Goal: Task Accomplishment & Management: Manage account settings

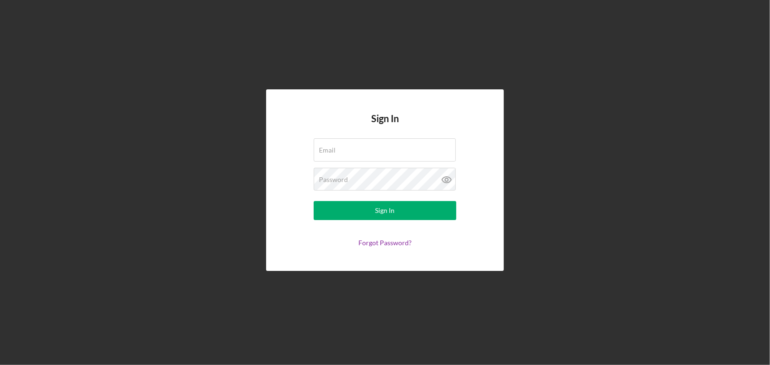
type input "[EMAIL_ADDRESS][DOMAIN_NAME]"
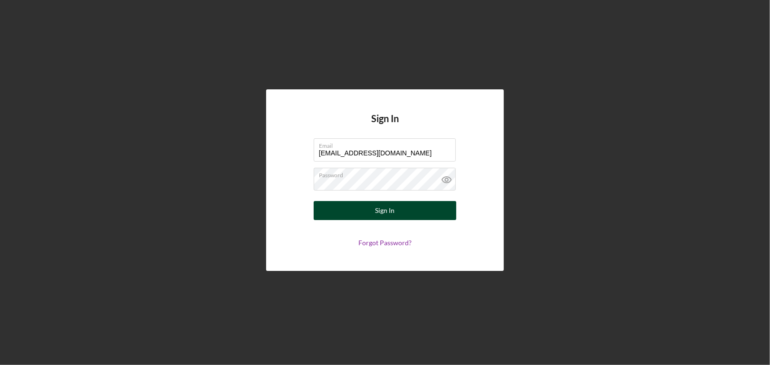
click at [390, 213] on div "Sign In" at bounding box center [384, 210] width 19 height 19
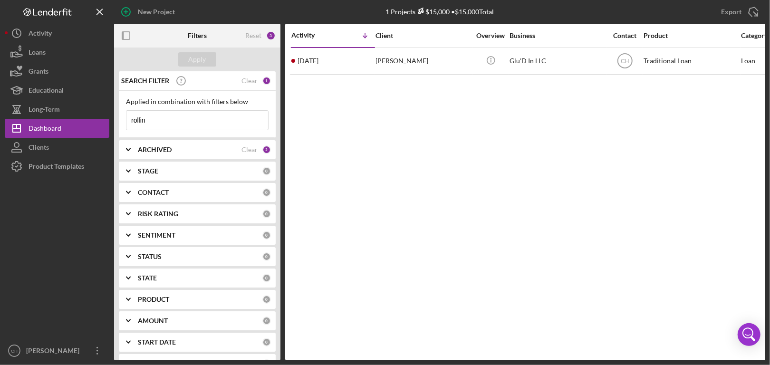
drag, startPoint x: 158, startPoint y: 118, endPoint x: 119, endPoint y: 123, distance: 39.2
click at [119, 123] on div "Applied in combination with filters below rollin Icon/Menu Close" at bounding box center [197, 114] width 157 height 47
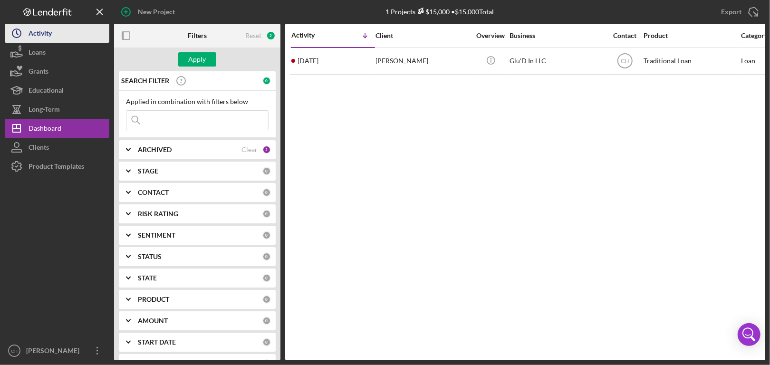
click at [53, 30] on button "Icon/History Activity" at bounding box center [57, 33] width 105 height 19
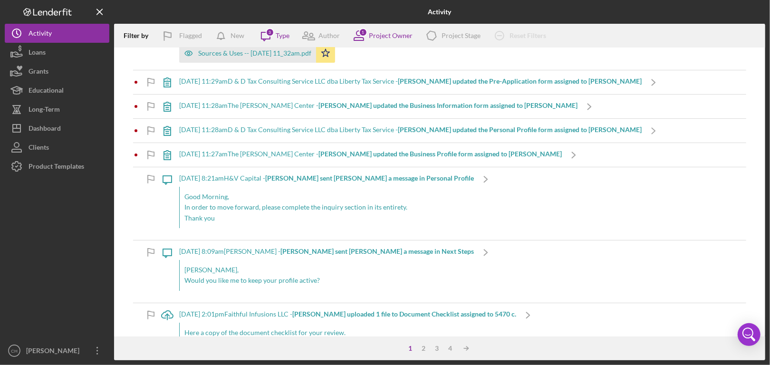
scroll to position [2138, 0]
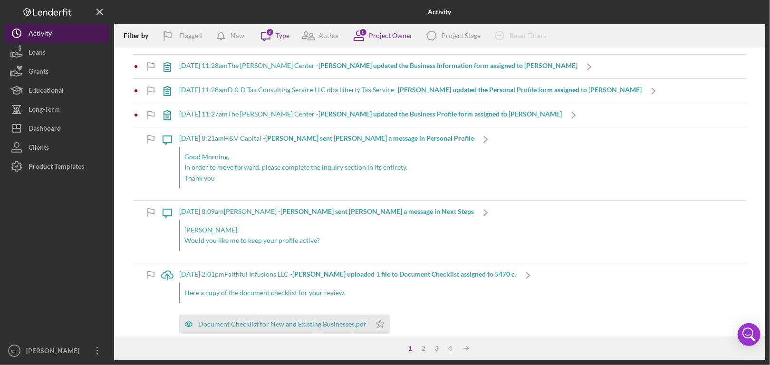
click at [38, 35] on div "Activity" at bounding box center [40, 34] width 23 height 21
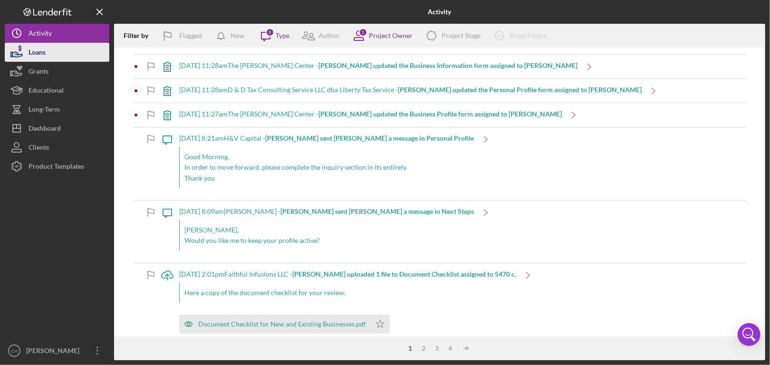
click at [43, 54] on div "Loans" at bounding box center [37, 53] width 17 height 21
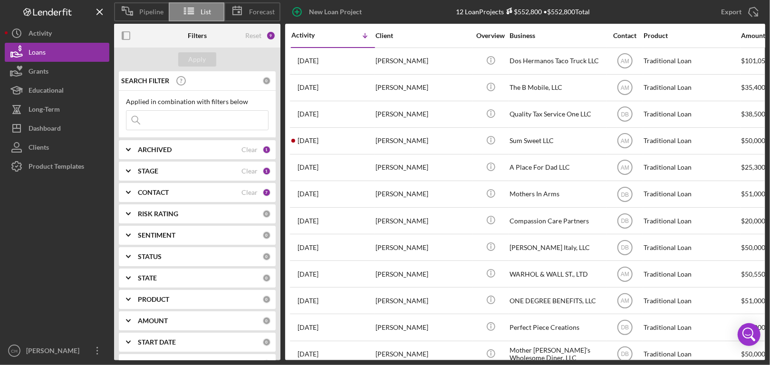
click at [172, 115] on input at bounding box center [197, 120] width 142 height 19
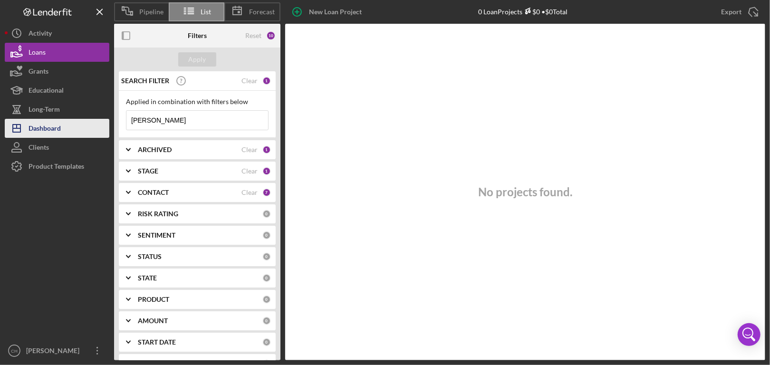
drag, startPoint x: 167, startPoint y: 121, endPoint x: 104, endPoint y: 119, distance: 63.7
click at [104, 119] on div "Pipeline List Forecast New Loan Project 0 Loan Projects $0 • $0 Total Export Ic…" at bounding box center [385, 180] width 760 height 360
type input "[PERSON_NAME]"
click at [255, 77] on div "SEARCH FILTER Clear 1" at bounding box center [195, 81] width 152 height 24
click at [251, 81] on div "Clear" at bounding box center [249, 81] width 16 height 8
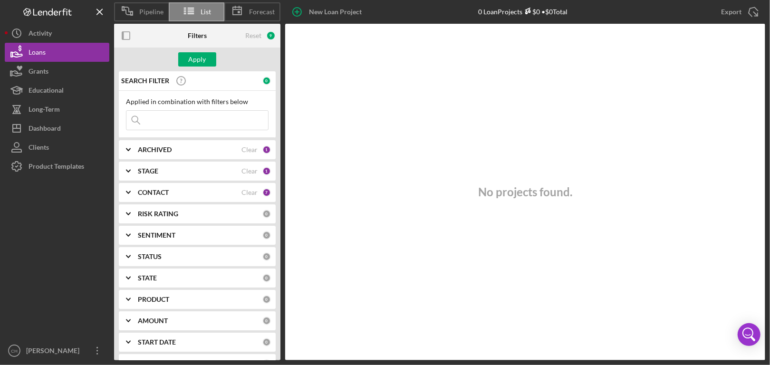
click at [169, 126] on input at bounding box center [197, 120] width 142 height 19
type input "[PERSON_NAME]"
click at [246, 78] on div "Clear" at bounding box center [249, 81] width 16 height 8
click at [204, 152] on div "ARCHIVED" at bounding box center [190, 150] width 104 height 8
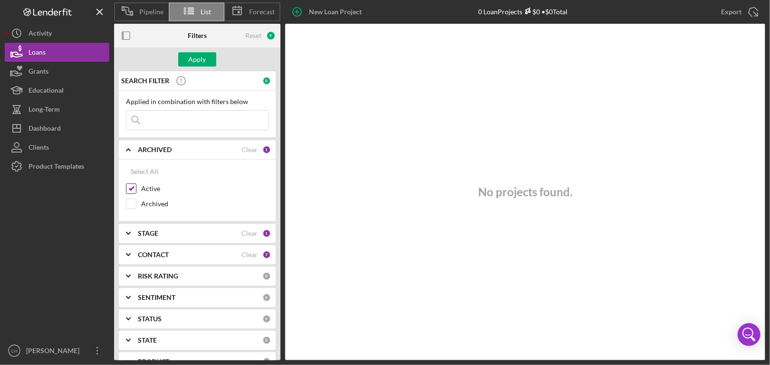
click at [133, 187] on input "Active" at bounding box center [131, 189] width 10 height 10
checkbox input "false"
click at [213, 234] on div "STAGE" at bounding box center [190, 233] width 104 height 8
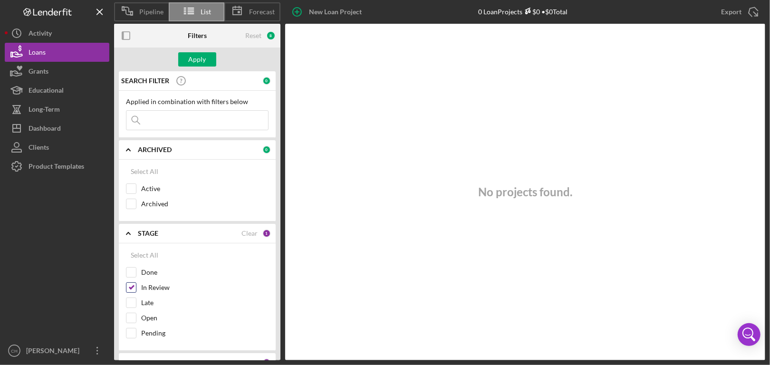
click at [132, 283] on input "In Review" at bounding box center [131, 288] width 10 height 10
checkbox input "false"
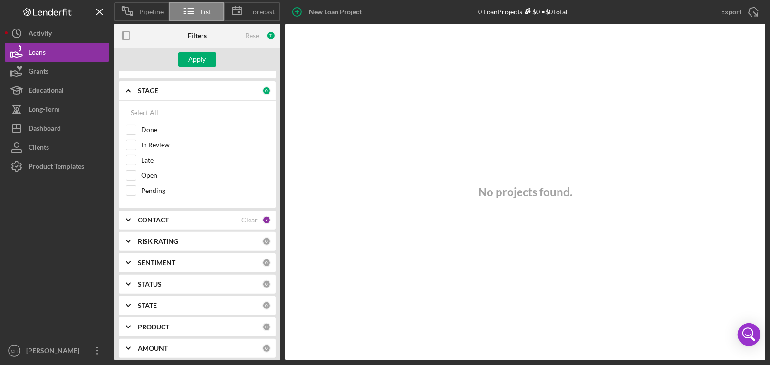
click at [214, 222] on div "CONTACT Clear 7" at bounding box center [204, 220] width 133 height 9
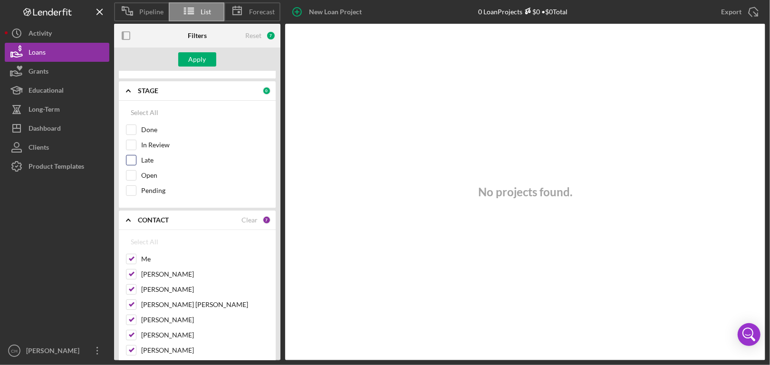
scroll to position [0, 0]
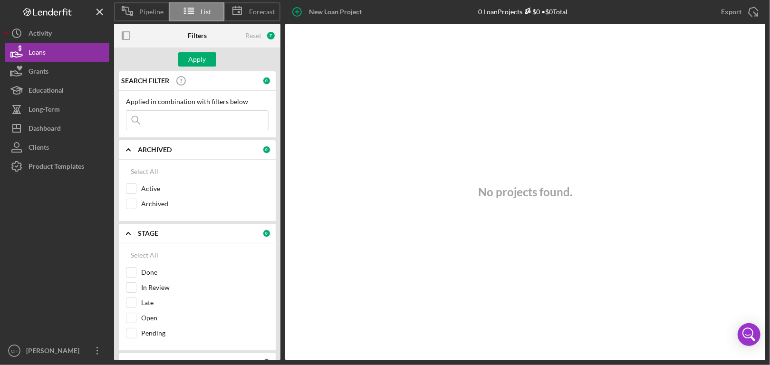
click at [193, 118] on input at bounding box center [197, 120] width 142 height 19
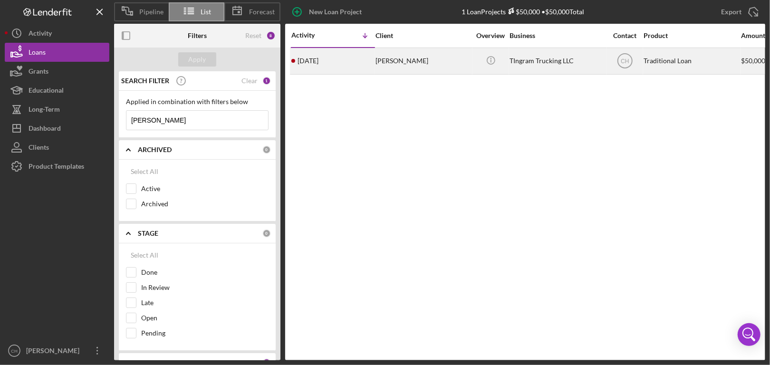
type input "[PERSON_NAME]"
click at [417, 63] on div "[PERSON_NAME]" at bounding box center [422, 60] width 95 height 25
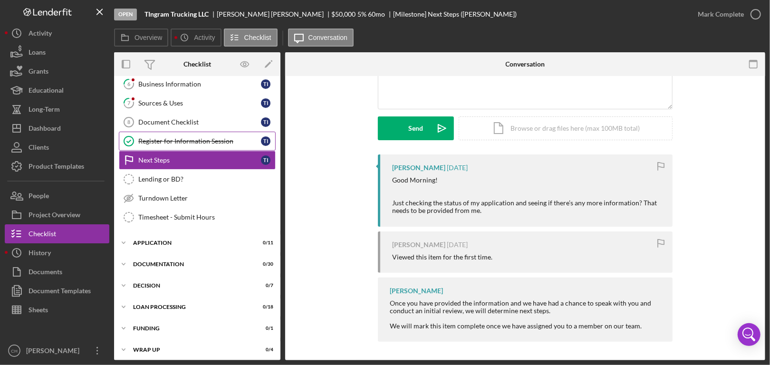
scroll to position [179, 0]
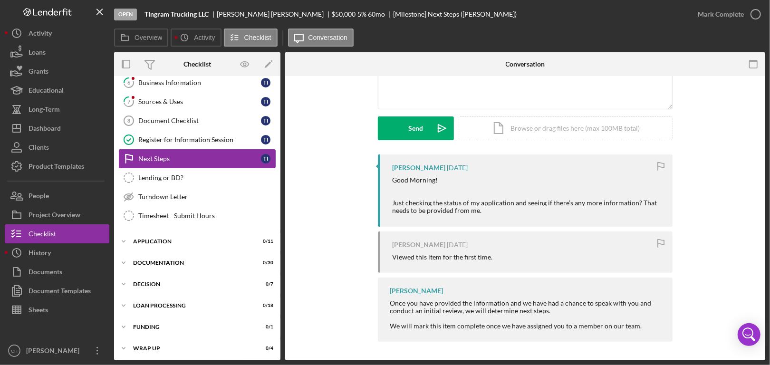
click at [217, 157] on div "Next Steps" at bounding box center [199, 159] width 123 height 8
click at [206, 174] on div "Lending or BD?" at bounding box center [206, 178] width 137 height 8
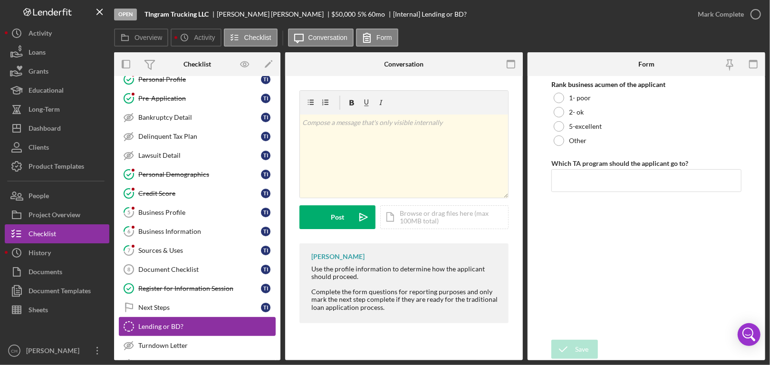
scroll to position [48, 0]
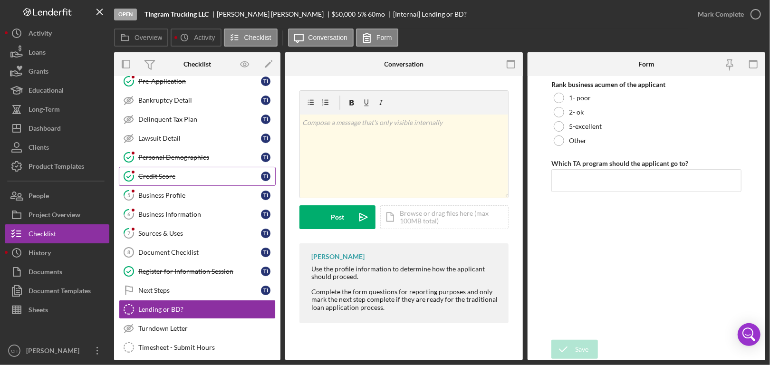
click at [182, 177] on div "Credit Score" at bounding box center [199, 176] width 123 height 8
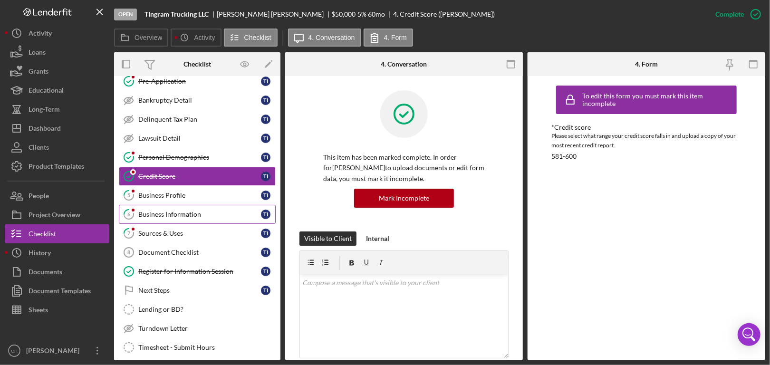
click at [181, 212] on div "Business Information" at bounding box center [199, 214] width 123 height 8
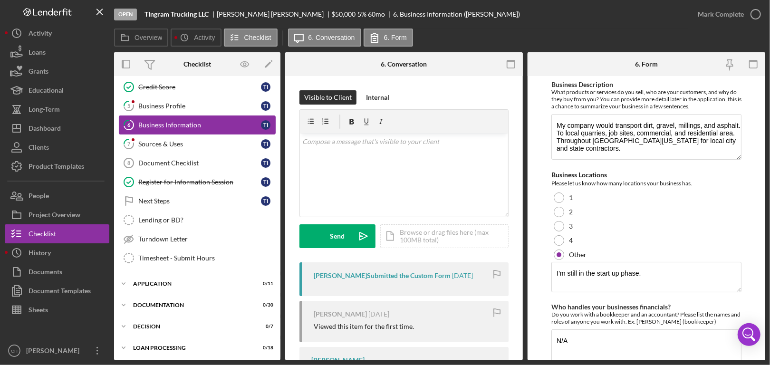
scroll to position [143, 0]
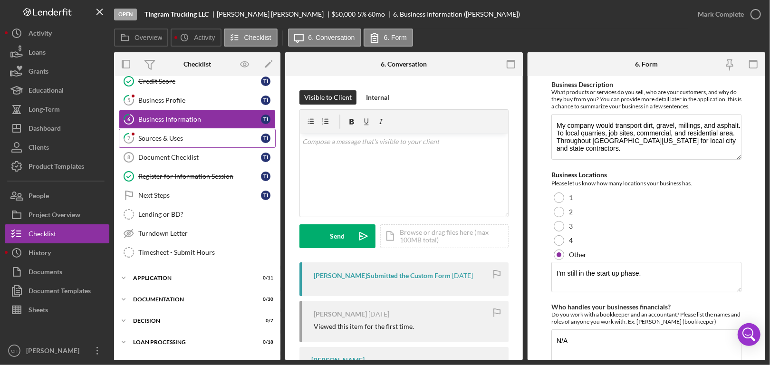
click at [207, 138] on div "Sources & Uses" at bounding box center [199, 138] width 123 height 8
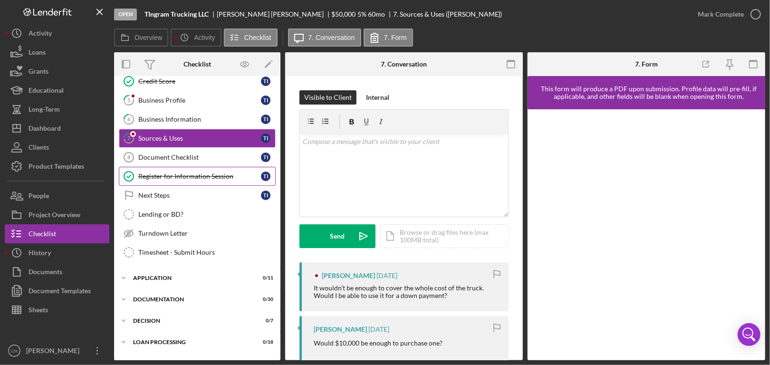
click at [206, 172] on div "Register for Information Session" at bounding box center [199, 176] width 123 height 8
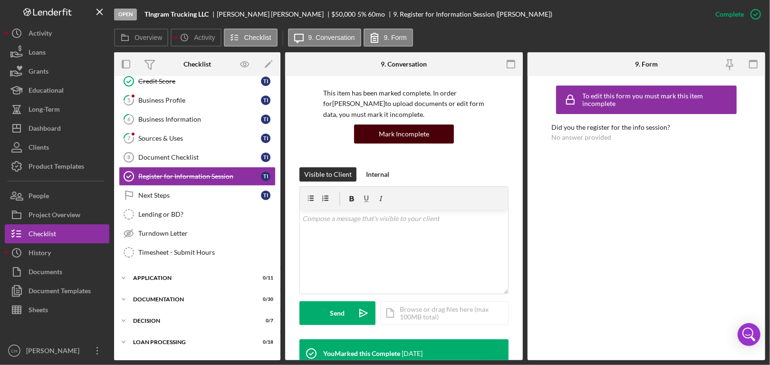
scroll to position [190, 0]
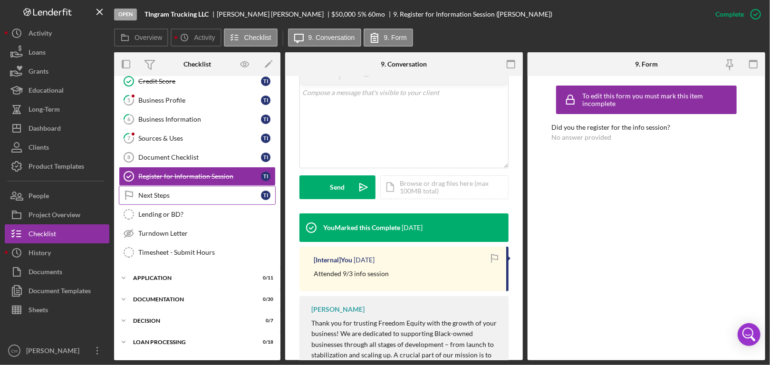
click at [226, 194] on div "Next Steps" at bounding box center [199, 195] width 123 height 8
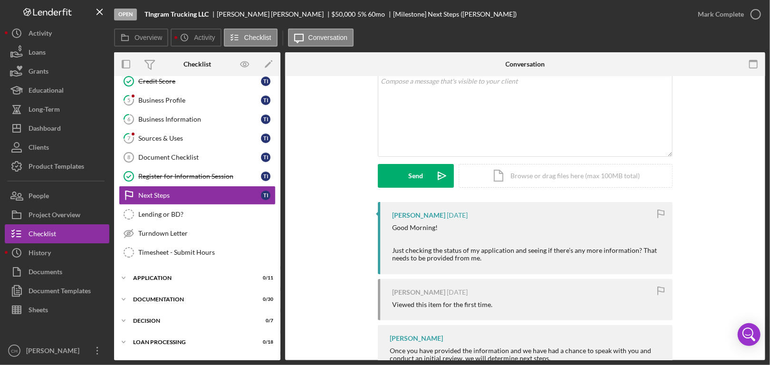
scroll to position [108, 0]
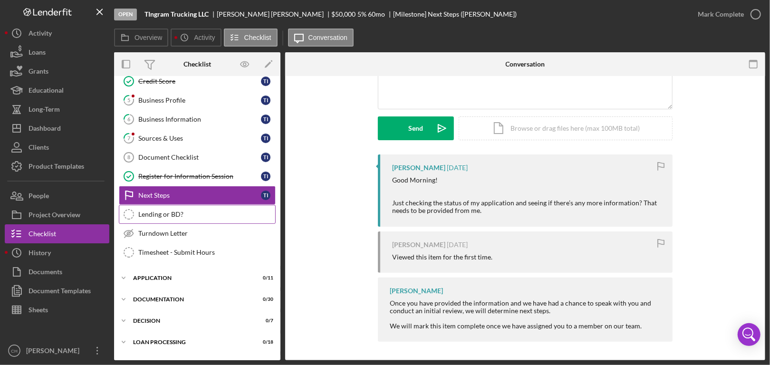
click at [203, 210] on div "Lending or BD?" at bounding box center [206, 214] width 137 height 8
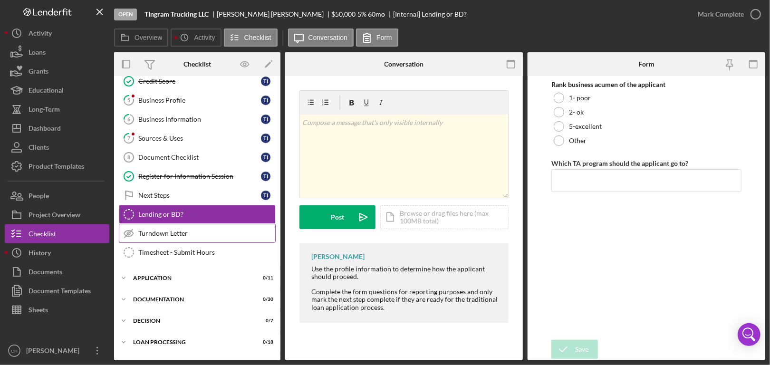
click at [199, 233] on div "Turndown Letter" at bounding box center [206, 233] width 137 height 8
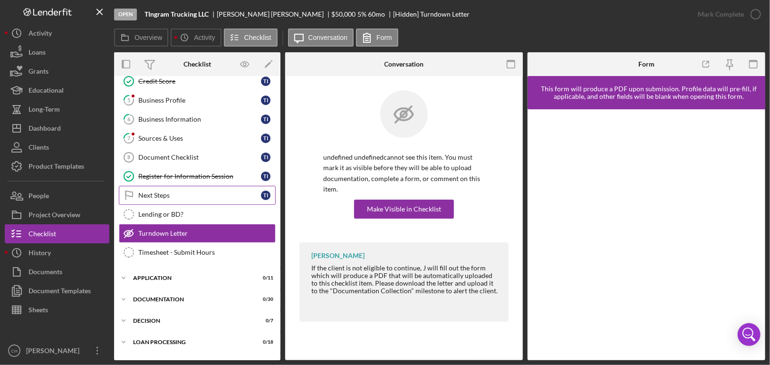
click at [198, 194] on div "Next Steps" at bounding box center [199, 195] width 123 height 8
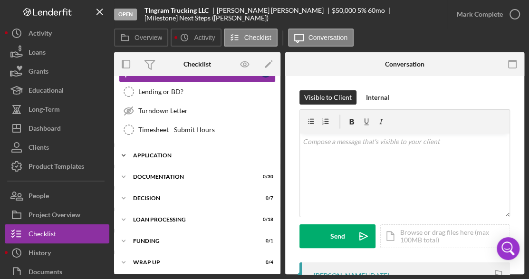
scroll to position [123, 0]
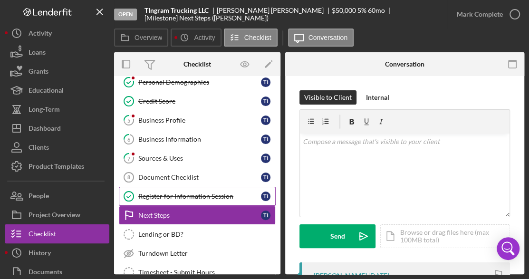
click at [199, 192] on div "Register for Information Session" at bounding box center [199, 196] width 123 height 8
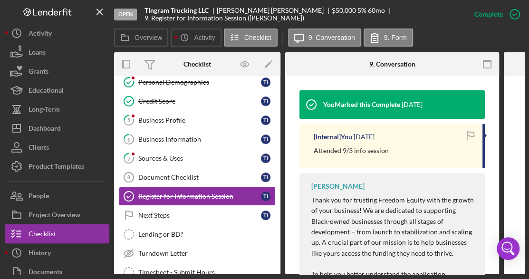
scroll to position [333, 0]
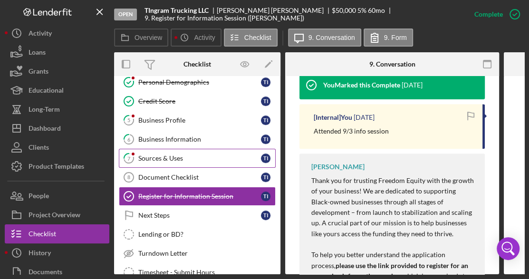
click at [201, 155] on div "Sources & Uses" at bounding box center [199, 158] width 123 height 8
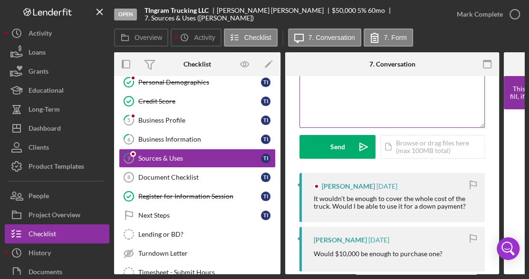
scroll to position [143, 0]
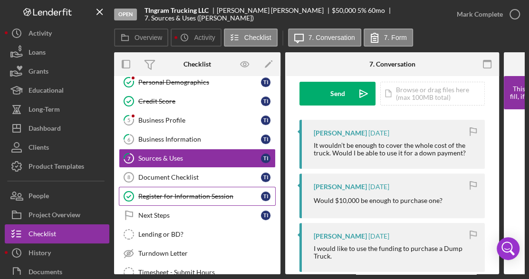
click at [202, 195] on div "Register for Information Session" at bounding box center [199, 196] width 123 height 8
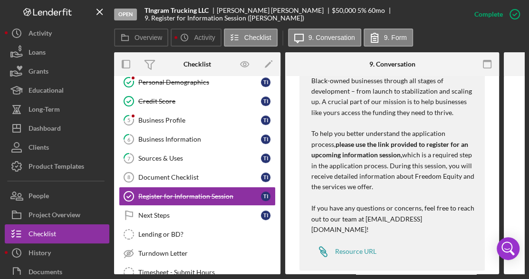
scroll to position [461, 0]
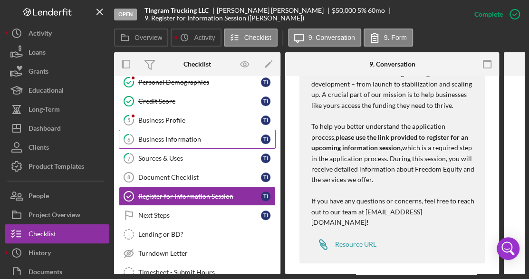
click at [170, 138] on div "Business Information" at bounding box center [199, 139] width 123 height 8
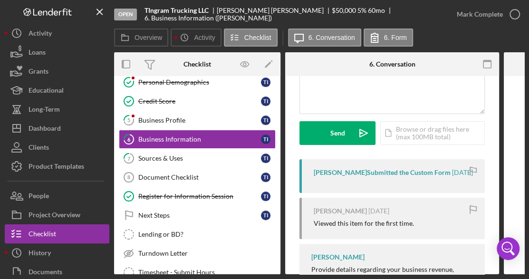
scroll to position [166, 0]
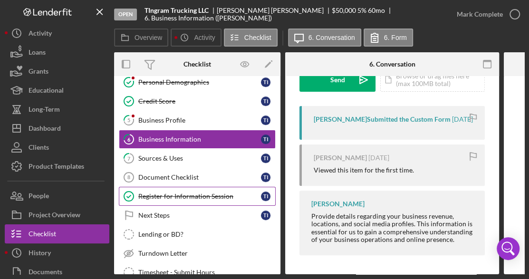
click at [212, 196] on div "Register for Information Session" at bounding box center [199, 196] width 123 height 8
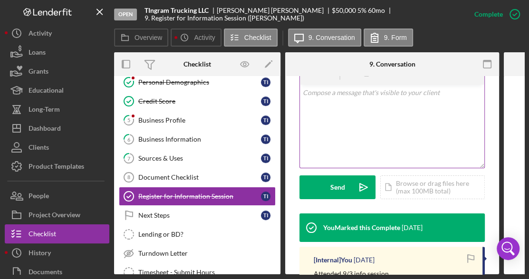
scroll to position [333, 0]
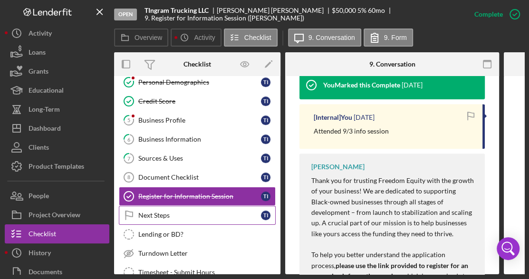
click at [181, 211] on div "Next Steps" at bounding box center [199, 215] width 123 height 8
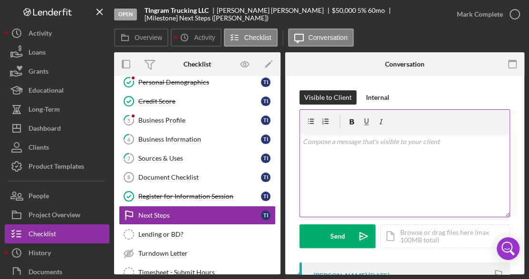
scroll to position [143, 0]
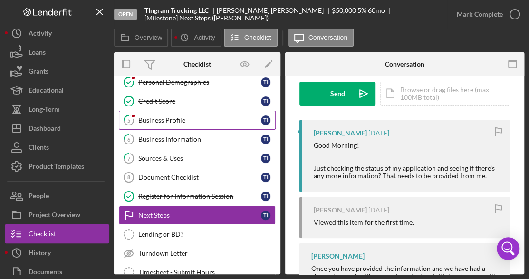
click at [214, 122] on div "Business Profile" at bounding box center [199, 120] width 123 height 8
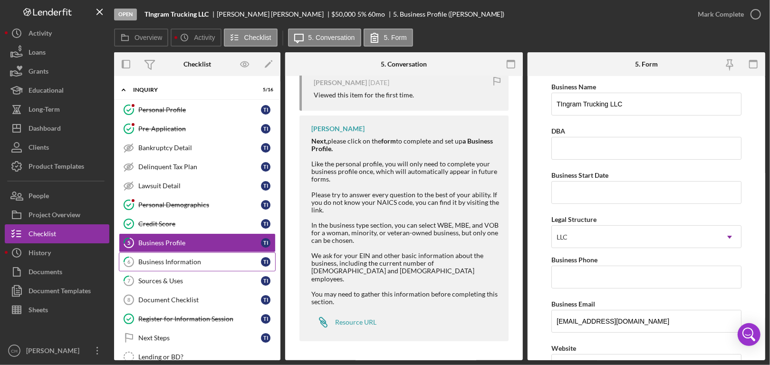
scroll to position [229, 0]
click at [201, 265] on link "6 Business Information T I" at bounding box center [197, 261] width 157 height 19
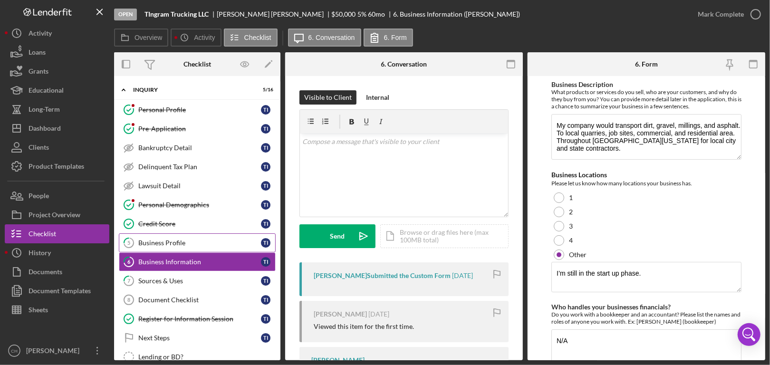
click at [205, 244] on div "Business Profile" at bounding box center [199, 243] width 123 height 8
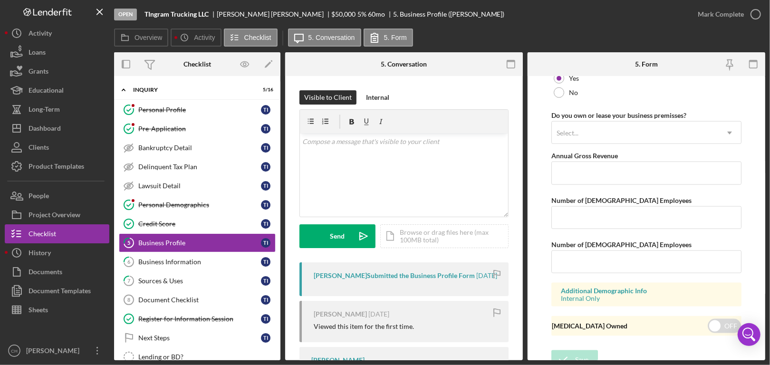
scroll to position [768, 0]
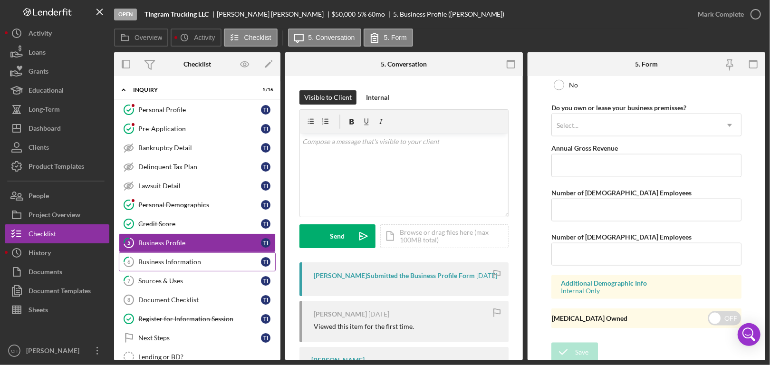
click at [201, 258] on div "Business Information" at bounding box center [199, 262] width 123 height 8
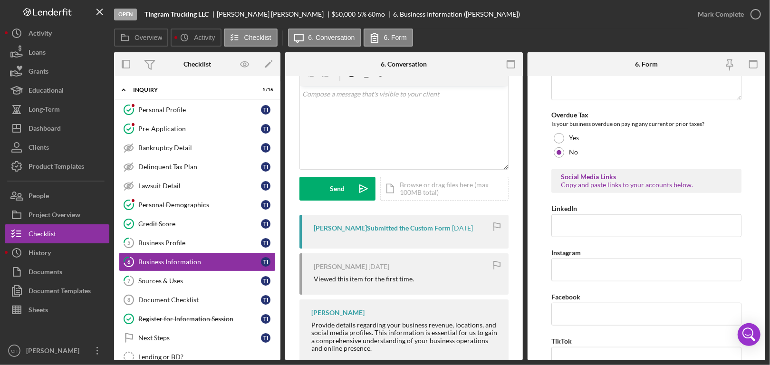
scroll to position [70, 0]
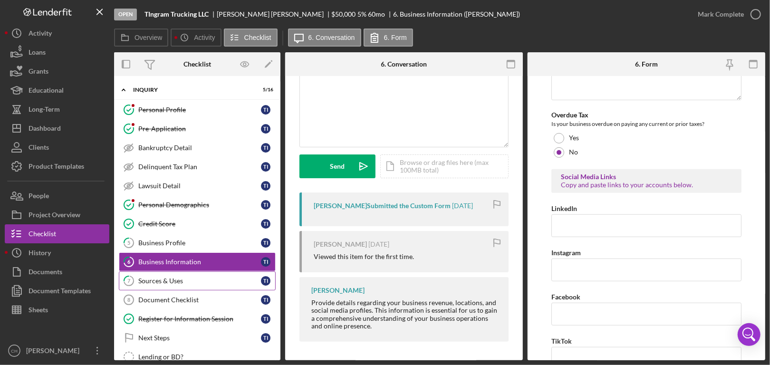
click at [206, 279] on div "Sources & Uses" at bounding box center [199, 281] width 123 height 8
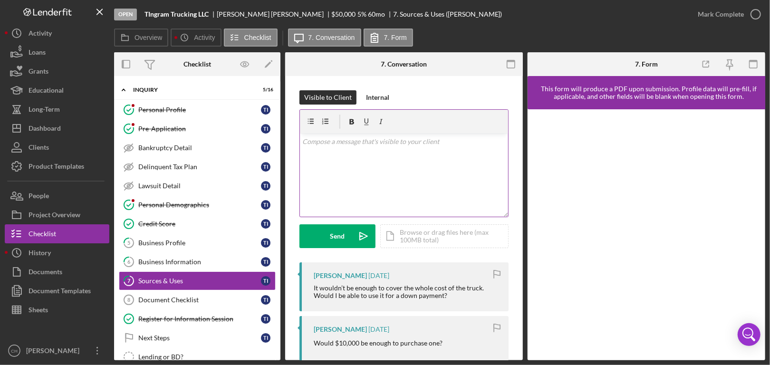
scroll to position [143, 0]
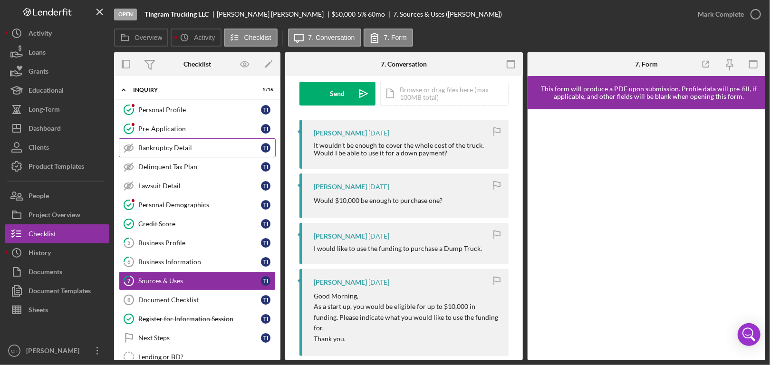
click at [184, 144] on div "Bankruptcy Detail" at bounding box center [199, 148] width 123 height 8
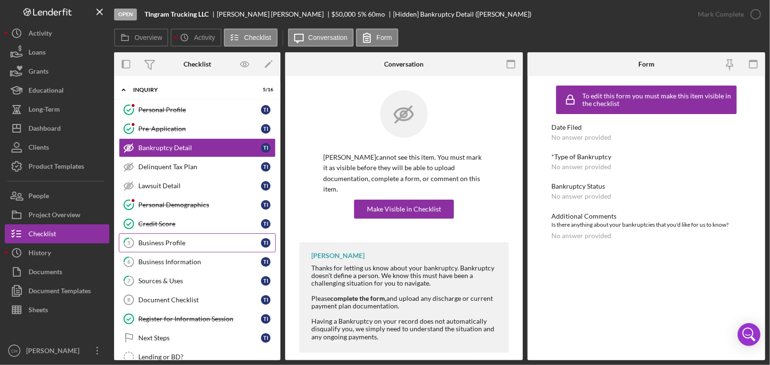
click at [181, 241] on div "Business Profile" at bounding box center [199, 243] width 123 height 8
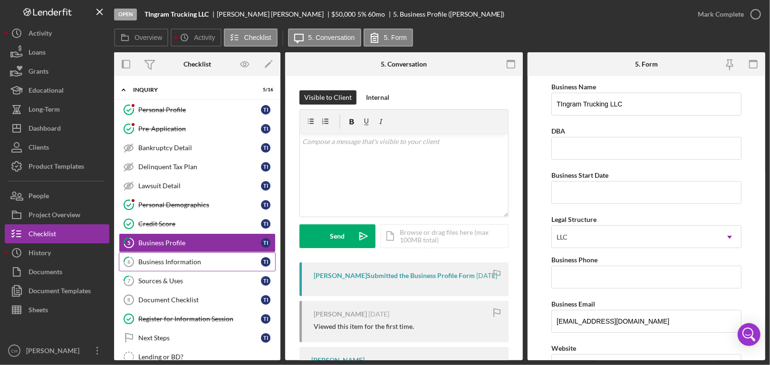
click at [200, 264] on div "Business Information" at bounding box center [199, 262] width 123 height 8
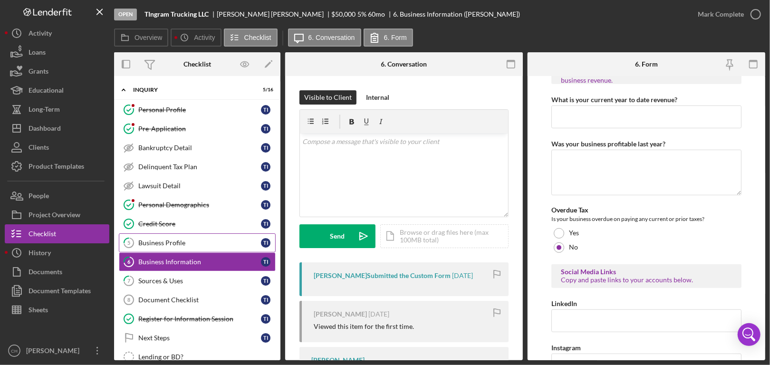
click at [180, 244] on div "Business Profile" at bounding box center [199, 243] width 123 height 8
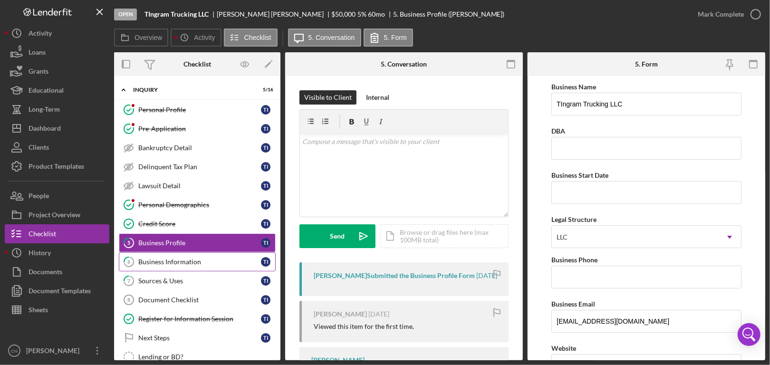
click at [181, 256] on link "6 Business Information T I" at bounding box center [197, 261] width 157 height 19
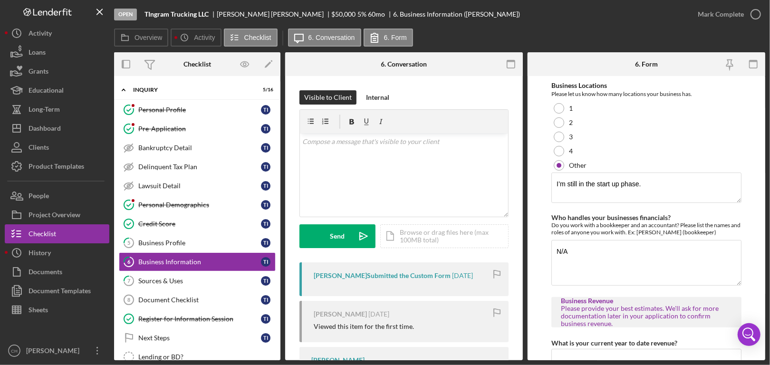
scroll to position [190, 0]
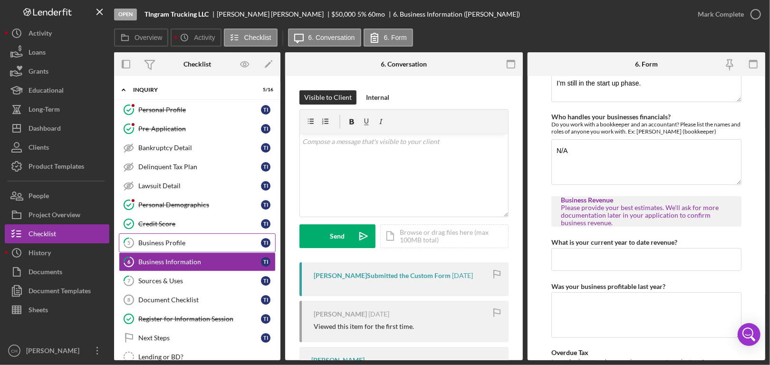
click at [217, 240] on div "Business Profile" at bounding box center [199, 243] width 123 height 8
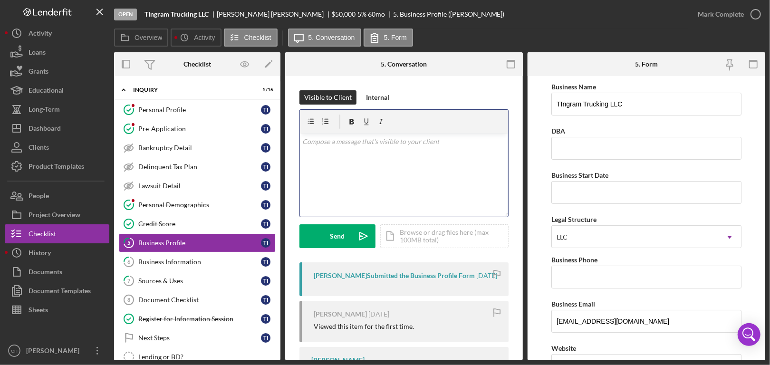
click at [383, 154] on div "v Color teal Color pink Remove color Add row above Add row below Add column bef…" at bounding box center [404, 175] width 208 height 83
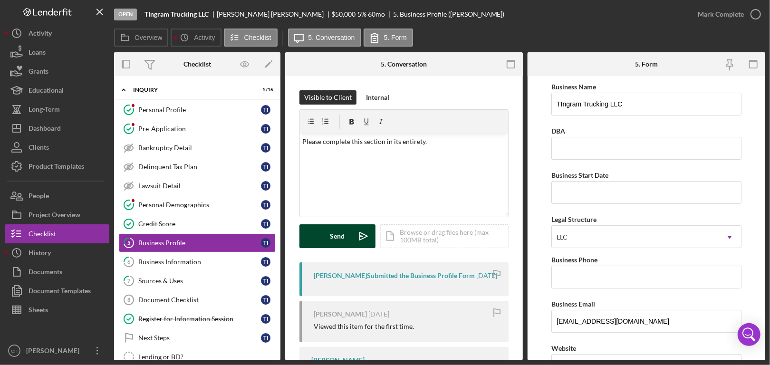
click at [334, 241] on div "Send" at bounding box center [337, 236] width 15 height 24
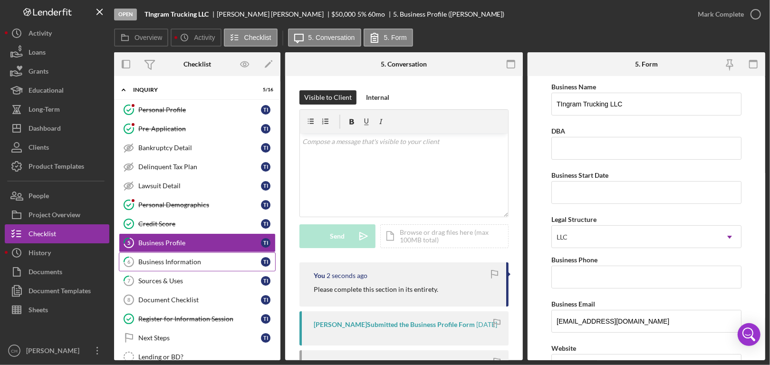
click at [184, 262] on div "Business Information" at bounding box center [199, 262] width 123 height 8
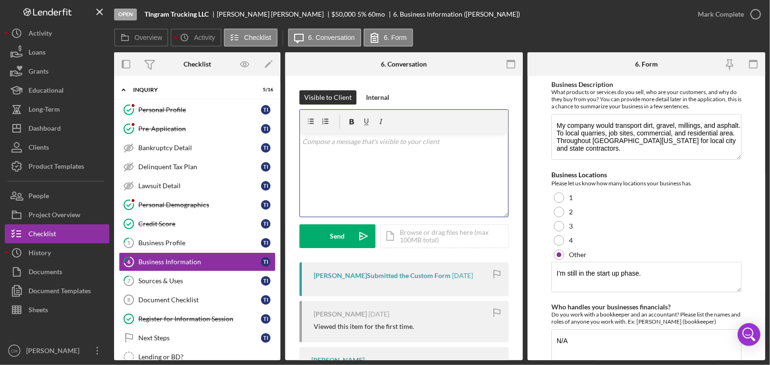
click at [380, 152] on div "v Color teal Color pink Remove color Add row above Add row below Add column bef…" at bounding box center [404, 175] width 208 height 83
click at [338, 234] on div "Send" at bounding box center [337, 236] width 15 height 24
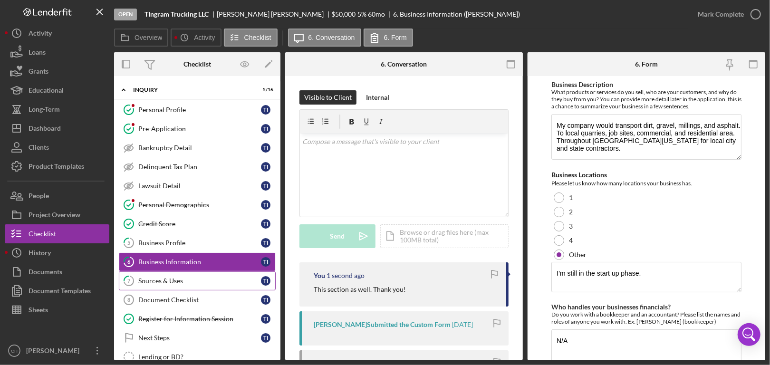
click at [183, 272] on link "7 Sources & Uses T I" at bounding box center [197, 280] width 157 height 19
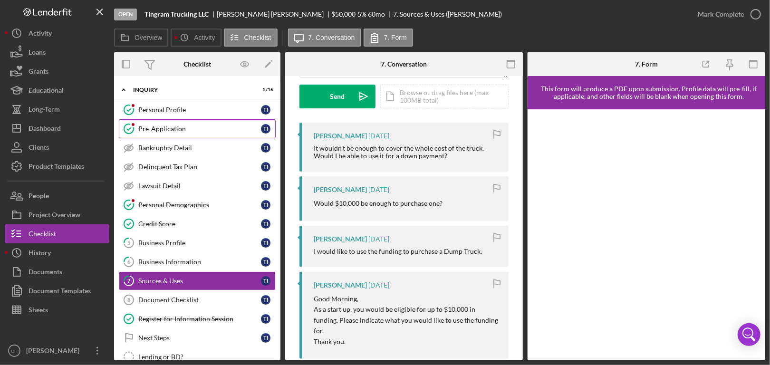
scroll to position [143, 0]
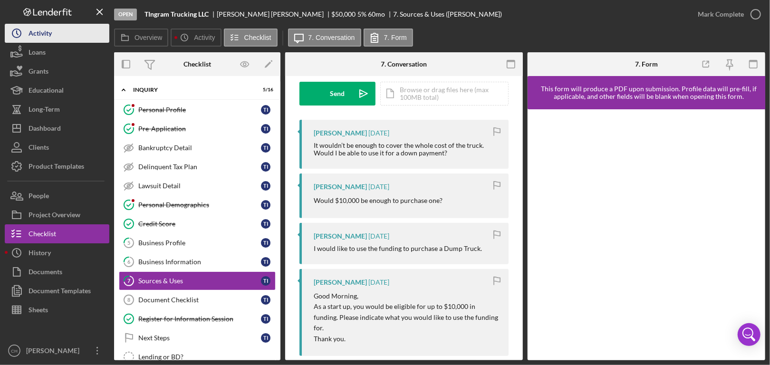
click at [50, 31] on div "Activity" at bounding box center [40, 34] width 23 height 21
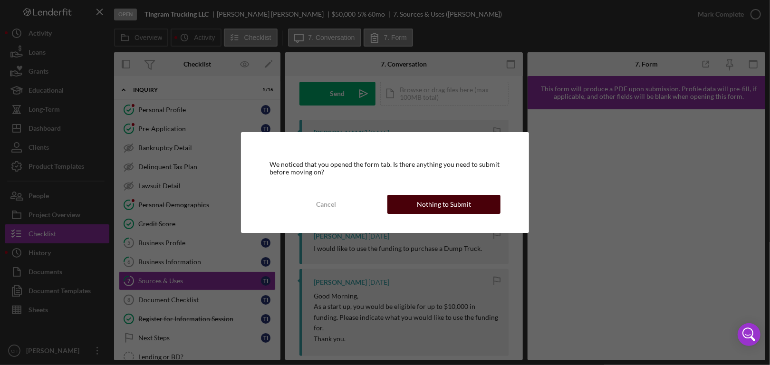
click at [434, 209] on div "Nothing to Submit" at bounding box center [444, 204] width 54 height 19
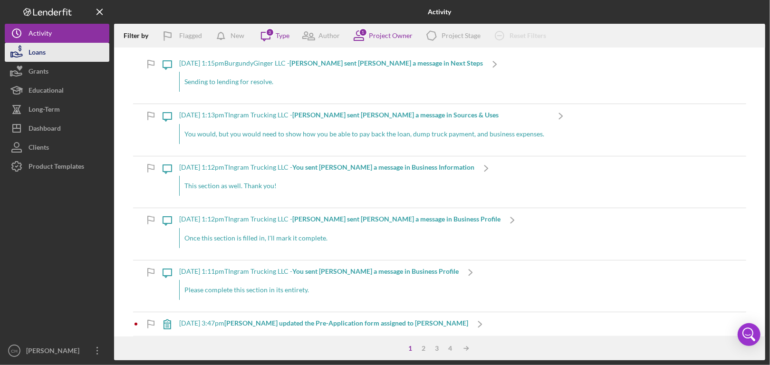
click at [52, 45] on button "Loans" at bounding box center [57, 52] width 105 height 19
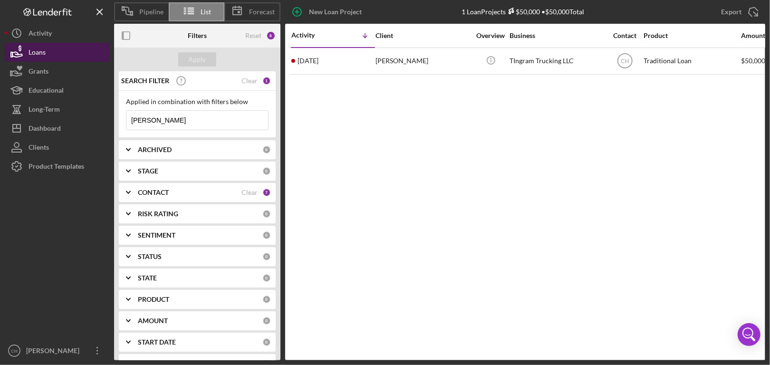
click at [52, 52] on button "Loans" at bounding box center [57, 52] width 105 height 19
drag, startPoint x: 169, startPoint y: 117, endPoint x: 111, endPoint y: 117, distance: 58.4
click at [111, 117] on div "Pipeline List Forecast New Loan Project 1 Loan Projects $50,000 • $50,000 Total…" at bounding box center [385, 180] width 760 height 360
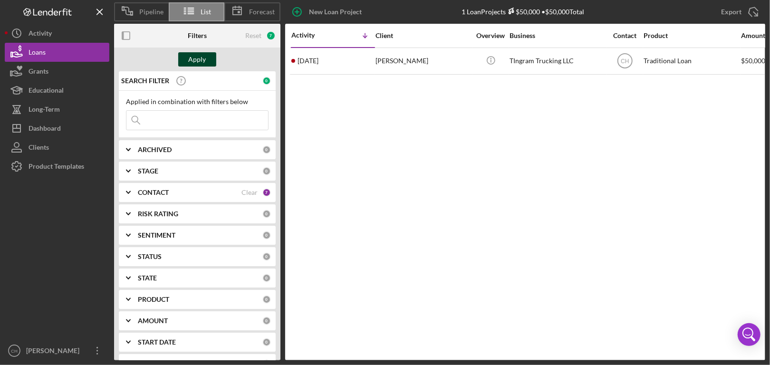
click at [197, 62] on div "Apply" at bounding box center [198, 59] width 18 height 14
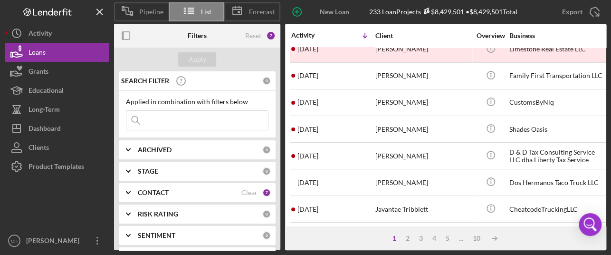
scroll to position [95, 0]
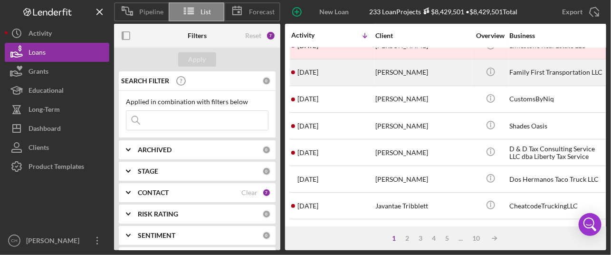
click at [452, 72] on div "[PERSON_NAME]" at bounding box center [422, 72] width 95 height 25
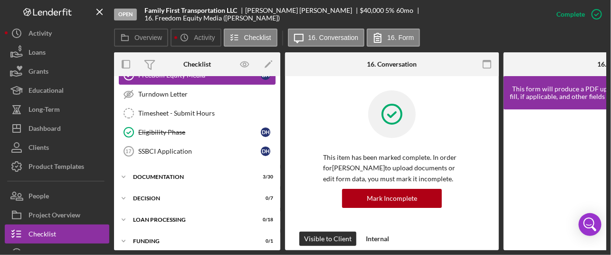
scroll to position [198, 0]
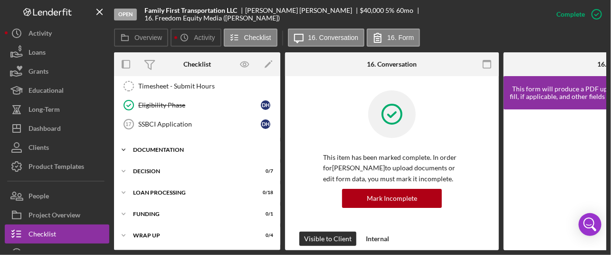
click at [229, 140] on div "Icon/Expander Documentation 3 / 30" at bounding box center [197, 149] width 166 height 19
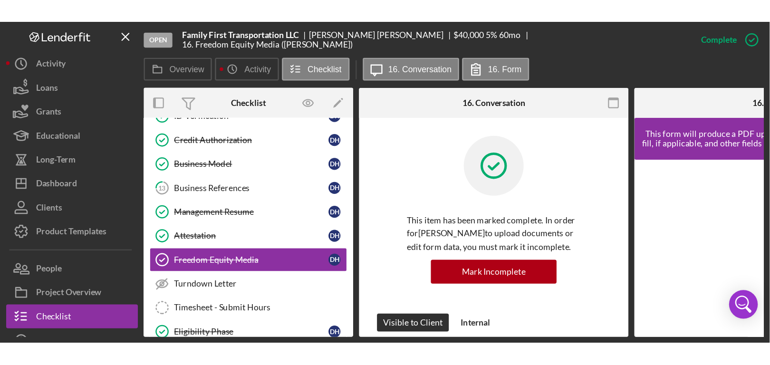
scroll to position [0, 0]
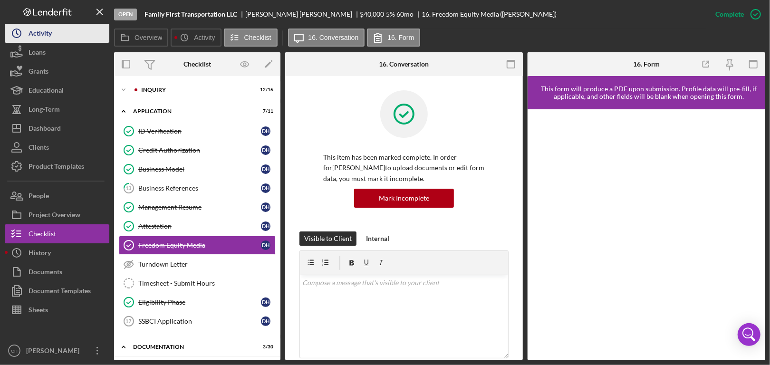
click at [43, 34] on div "Activity" at bounding box center [40, 34] width 23 height 21
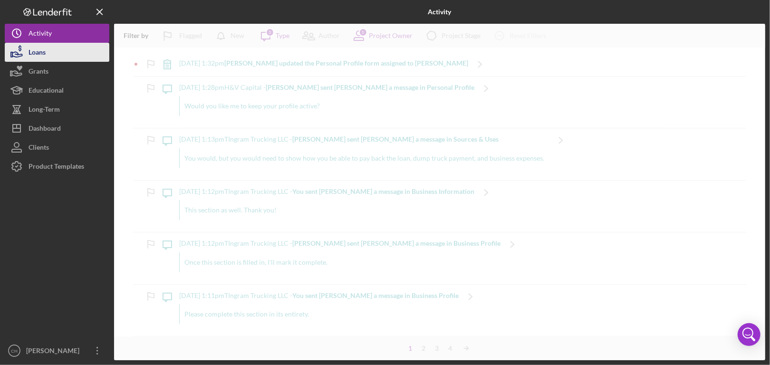
click at [42, 52] on div "Loans" at bounding box center [37, 53] width 17 height 21
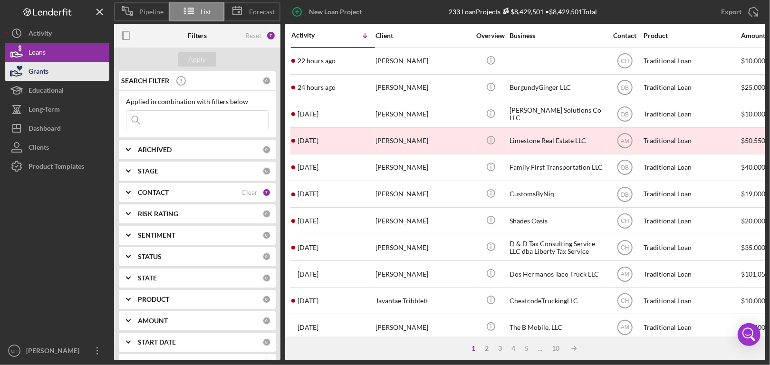
click at [37, 74] on div "Grants" at bounding box center [39, 72] width 20 height 21
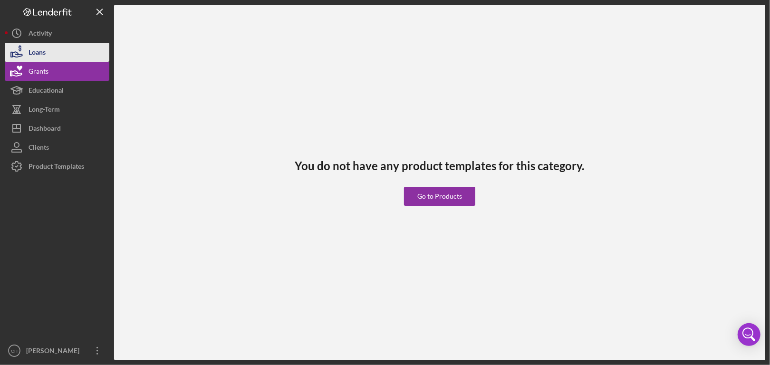
click at [44, 47] on div "Loans" at bounding box center [37, 53] width 17 height 21
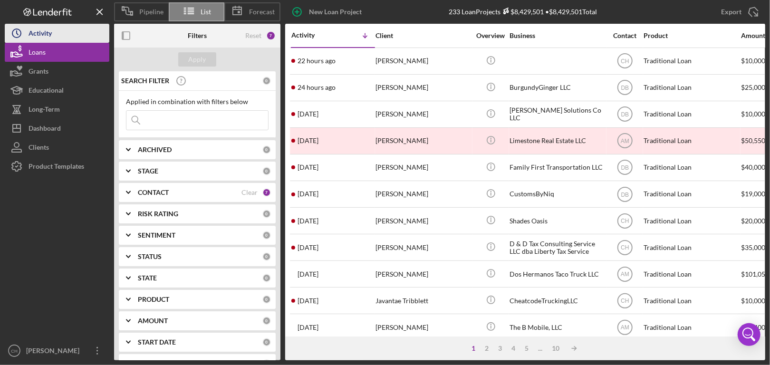
click at [51, 34] on div "Activity" at bounding box center [40, 34] width 23 height 21
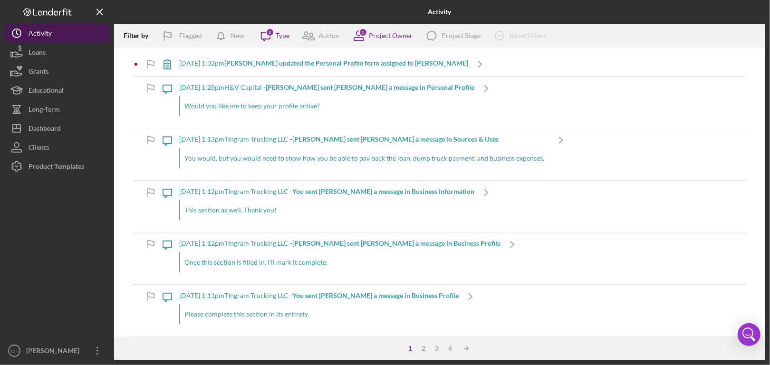
click at [51, 33] on button "Icon/History Activity" at bounding box center [57, 33] width 105 height 19
